Goal: Task Accomplishment & Management: Manage account settings

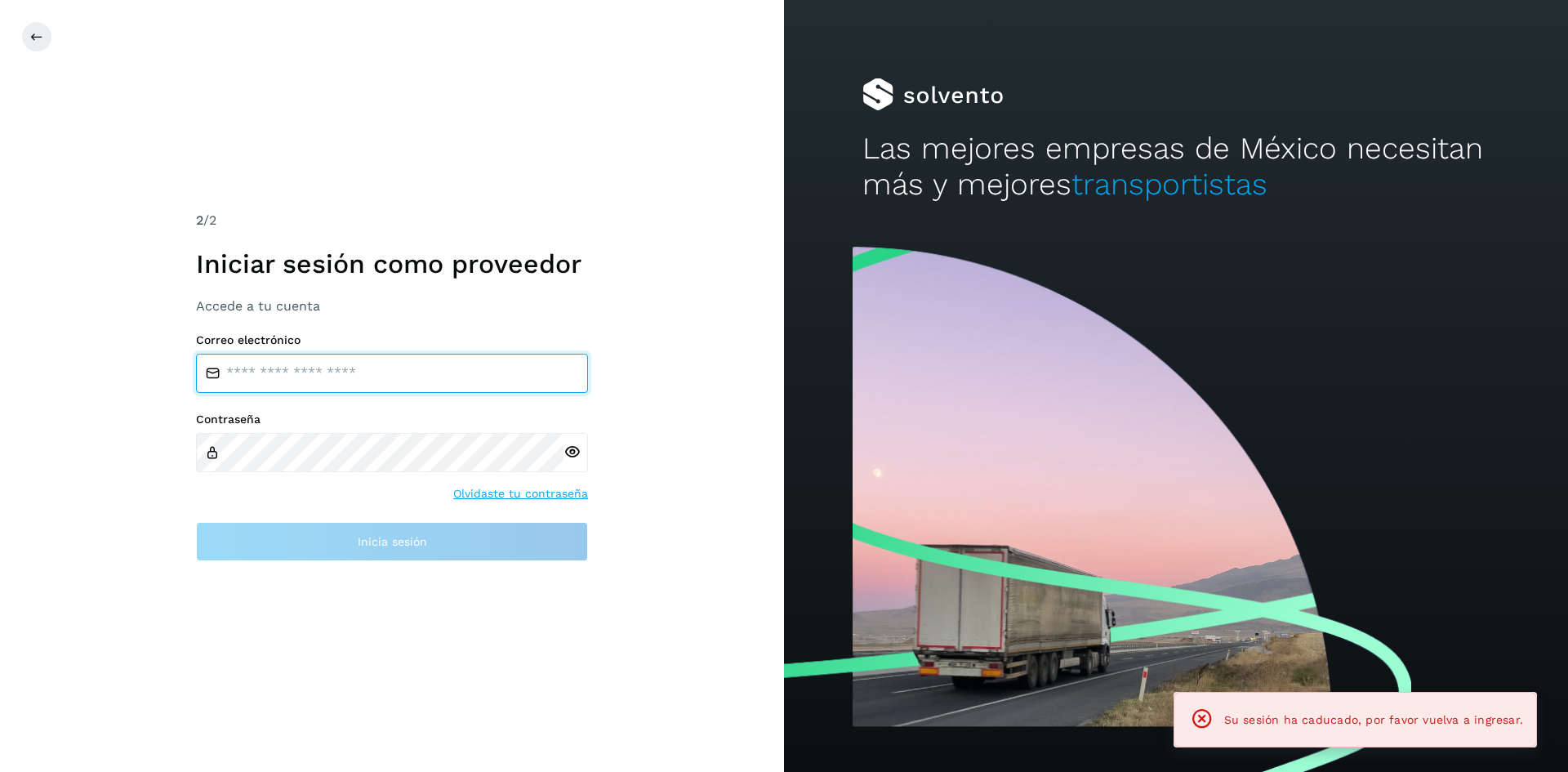
type input "**********"
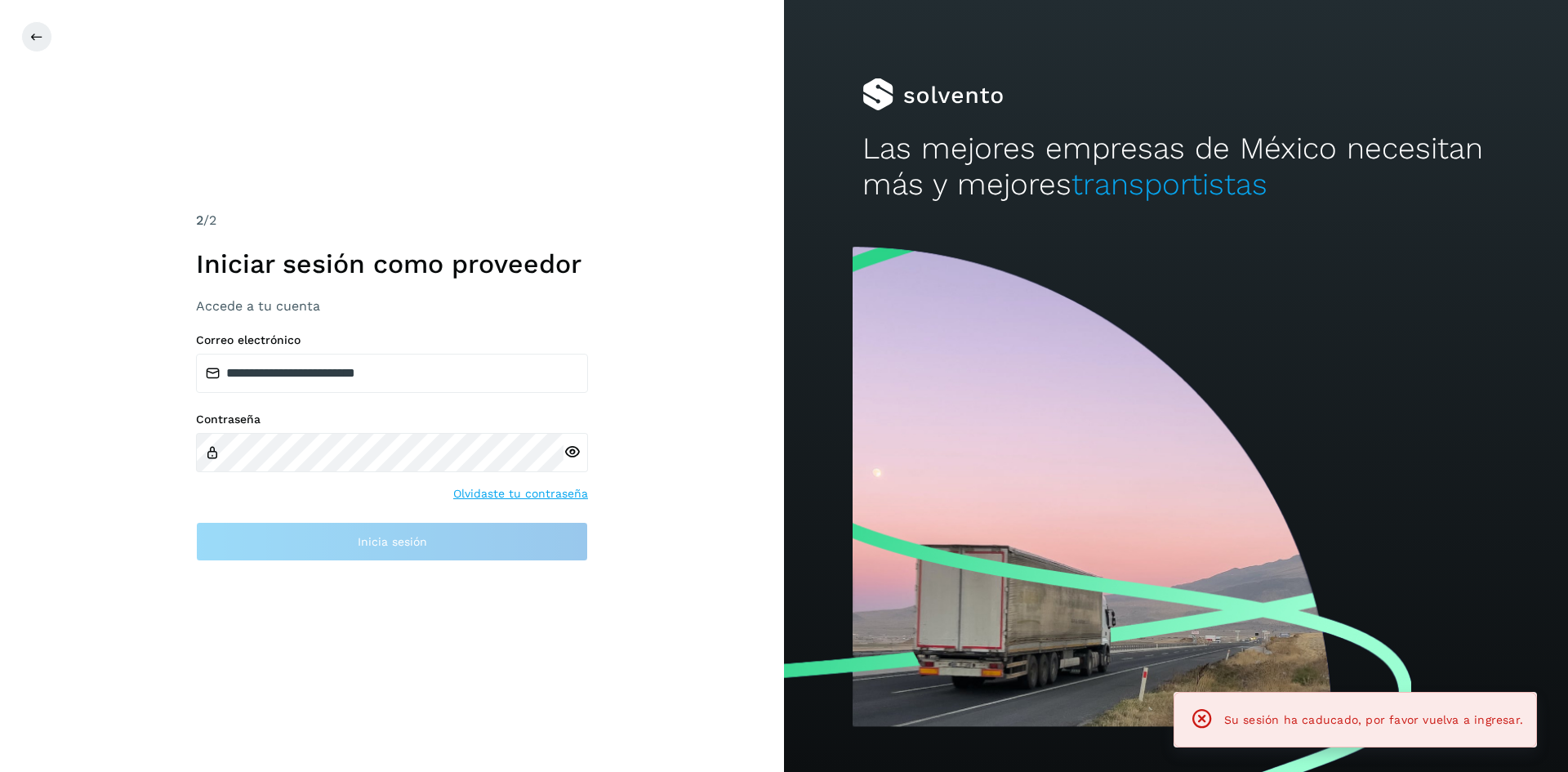
click at [609, 313] on div "**********" at bounding box center [392, 386] width 784 height 772
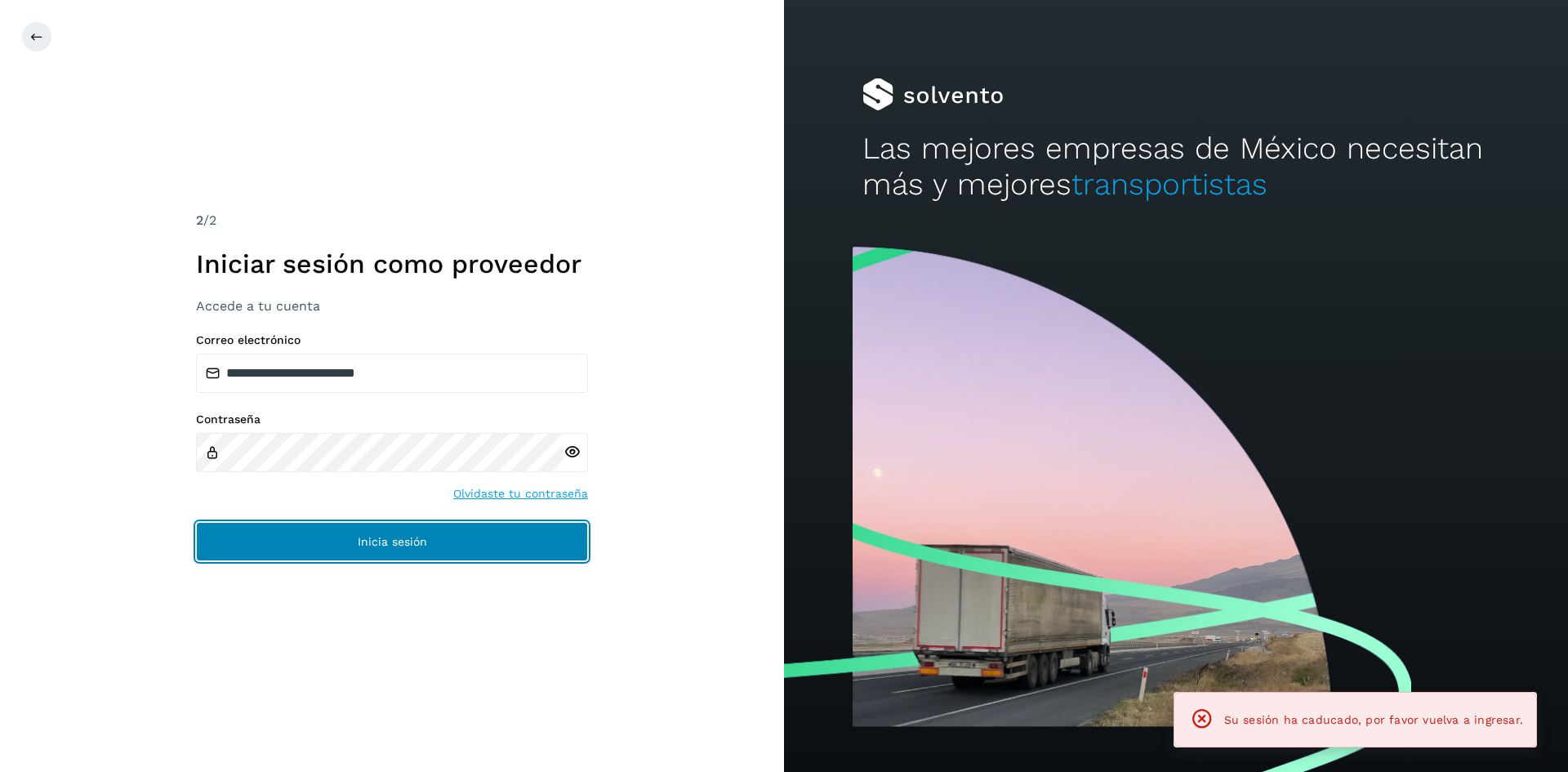
click at [570, 539] on button "Inicia sesión" at bounding box center [392, 541] width 392 height 39
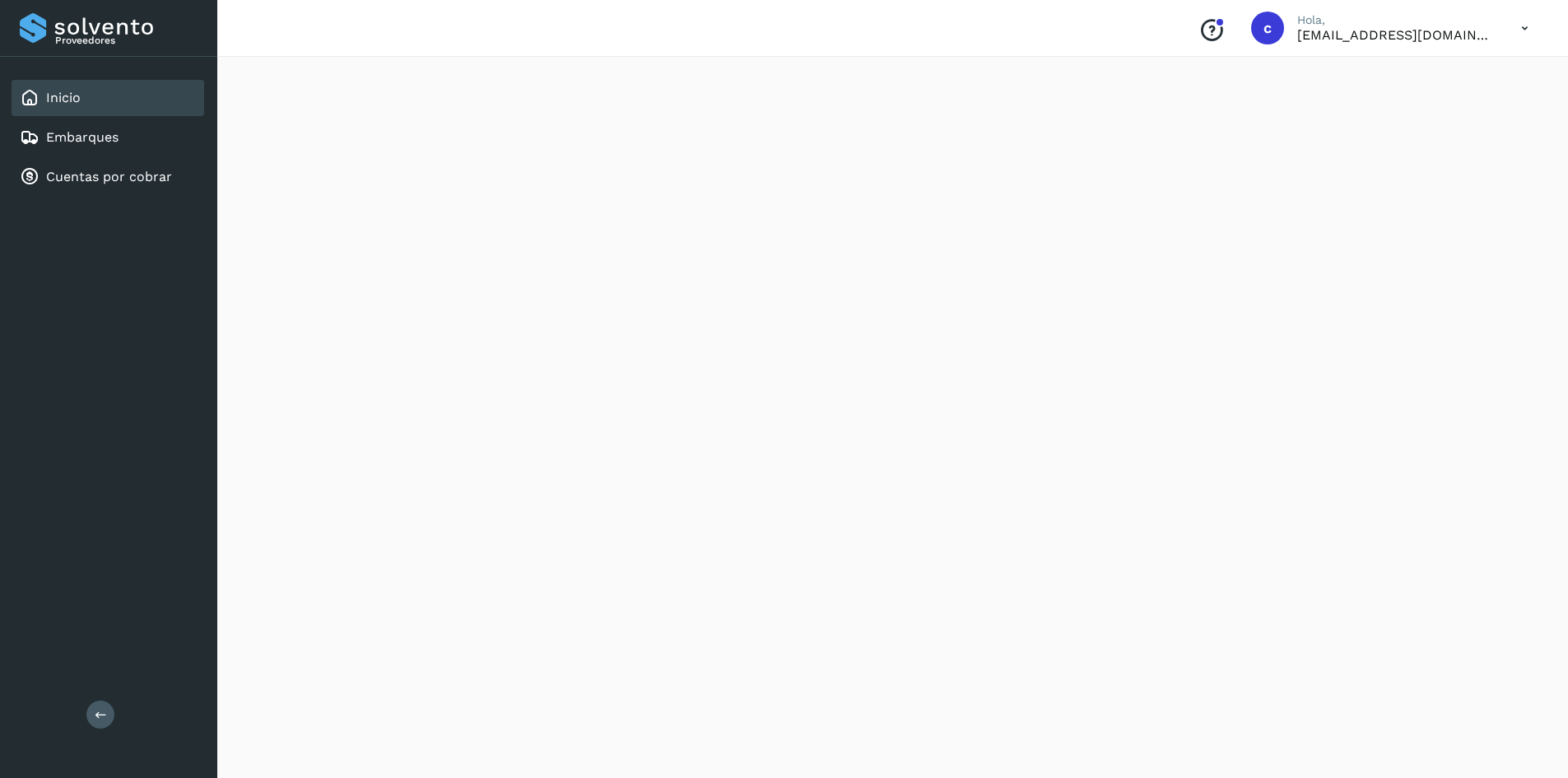
scroll to position [1318, 0]
